Goal: Task Accomplishment & Management: Use online tool/utility

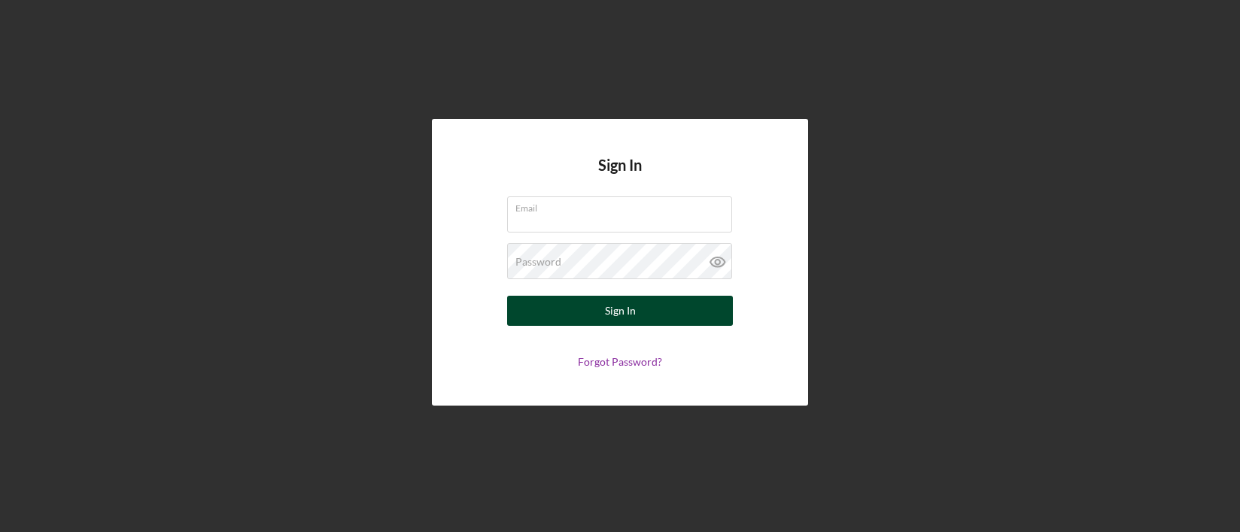
type input "[PERSON_NAME][EMAIL_ADDRESS][DOMAIN_NAME]"
click at [646, 317] on button "Sign In" at bounding box center [620, 311] width 226 height 30
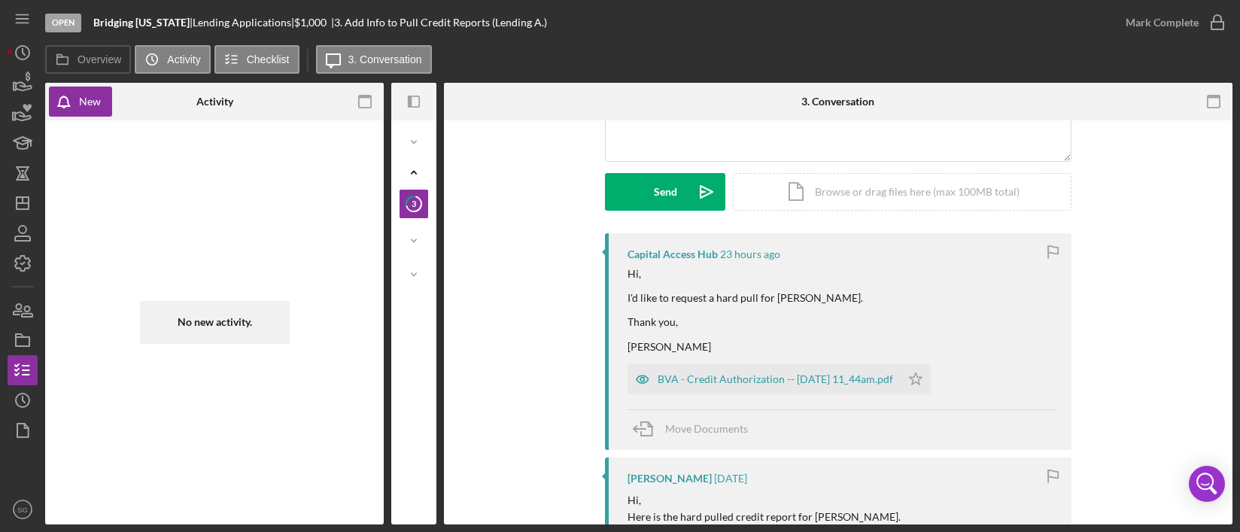
scroll to position [150, 0]
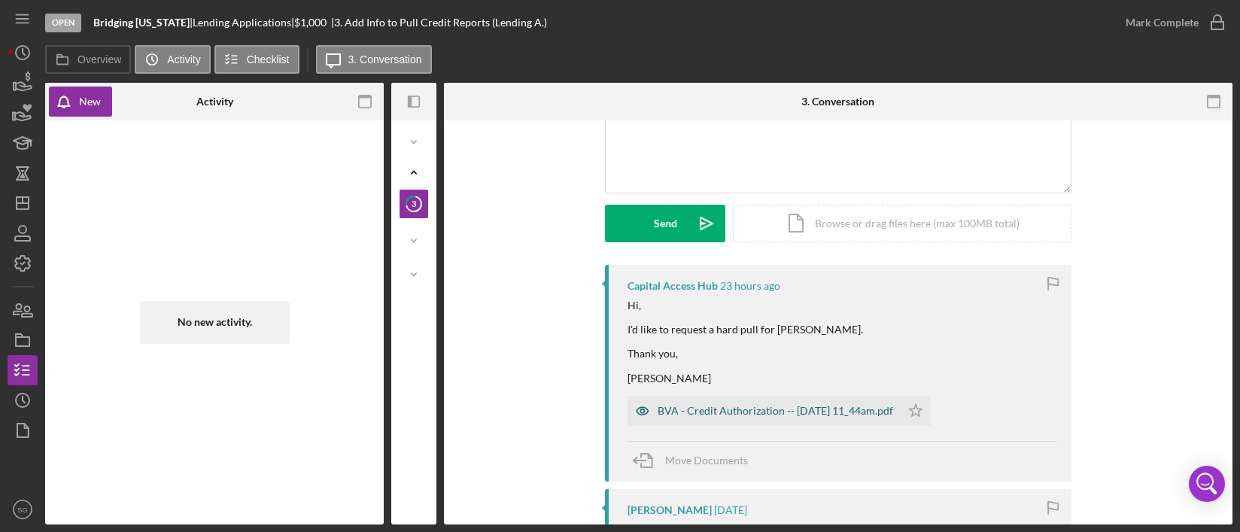
click at [804, 407] on div "BVA - Credit Authorization -- [DATE] 11_44am.pdf" at bounding box center [774, 411] width 235 height 12
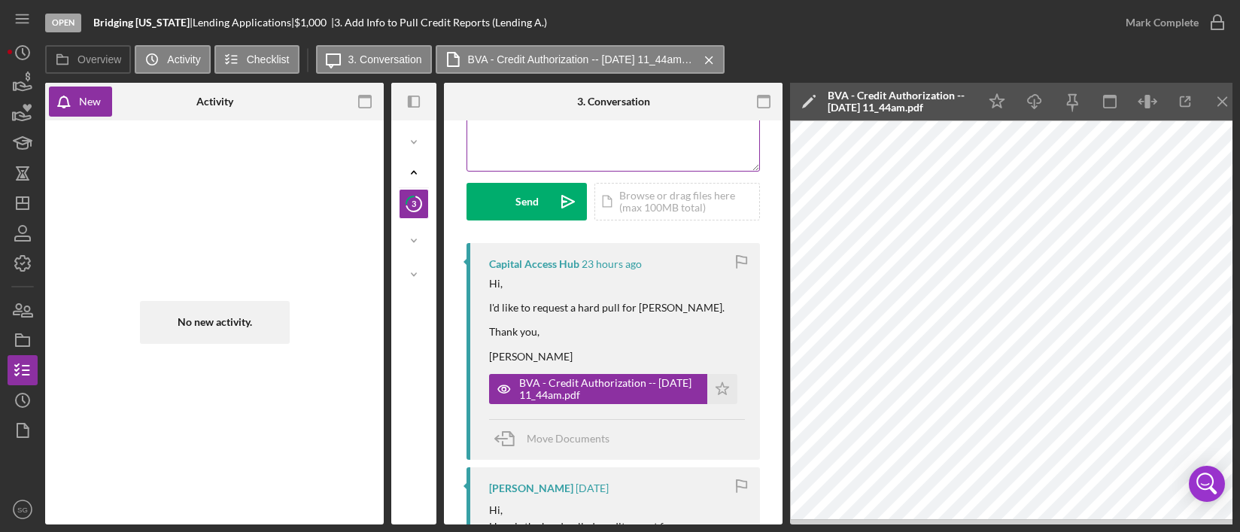
scroll to position [0, 0]
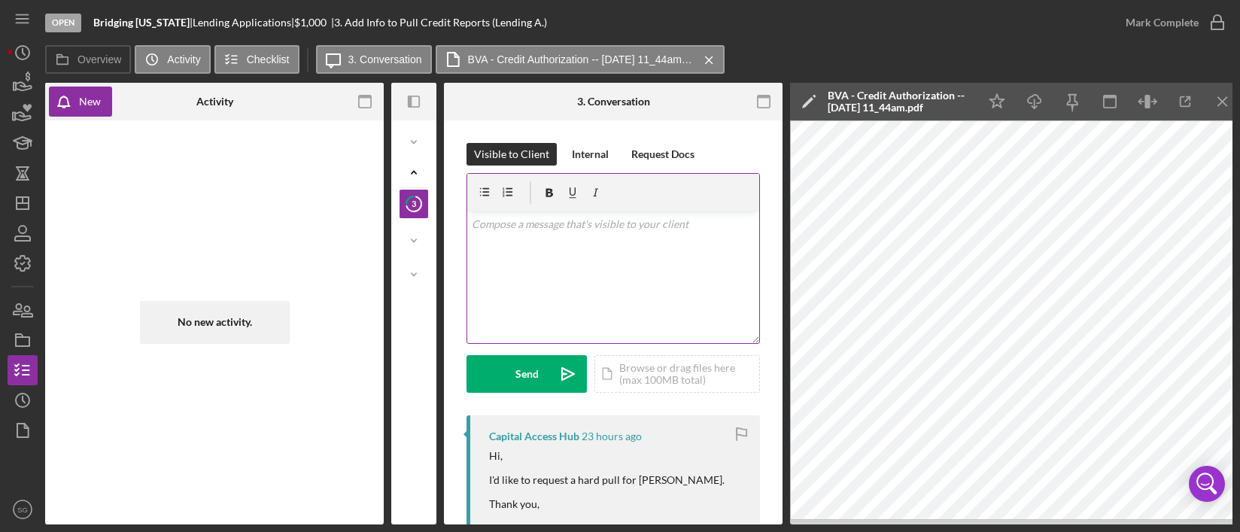
click at [641, 217] on p at bounding box center [614, 224] width 284 height 17
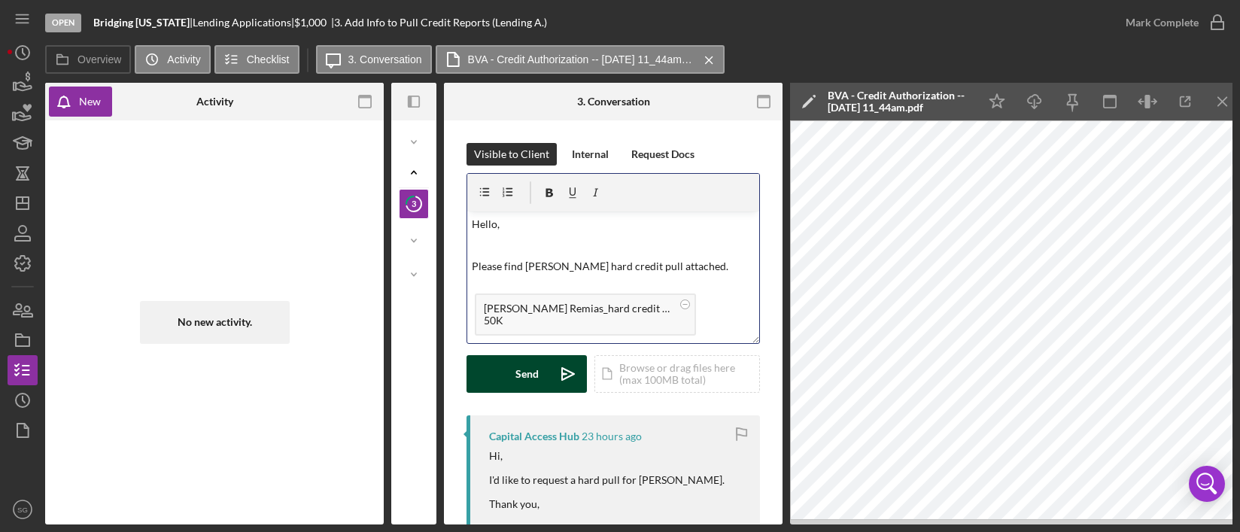
click at [521, 376] on div "Send" at bounding box center [526, 374] width 23 height 38
